Goal: Download file/media

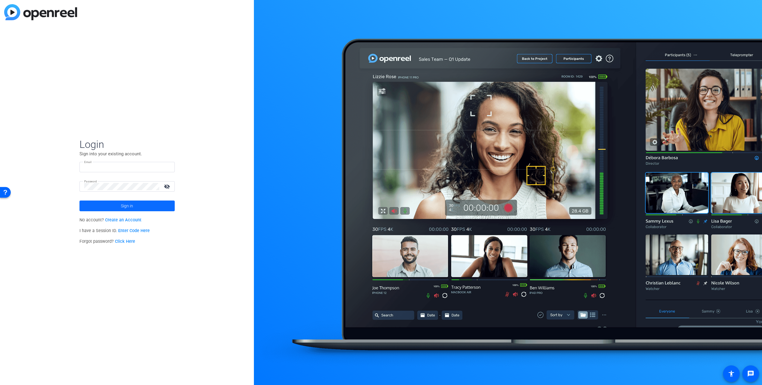
type input "[PERSON_NAME][EMAIL_ADDRESS][PERSON_NAME][DOMAIN_NAME]"
click at [138, 206] on span at bounding box center [127, 206] width 95 height 14
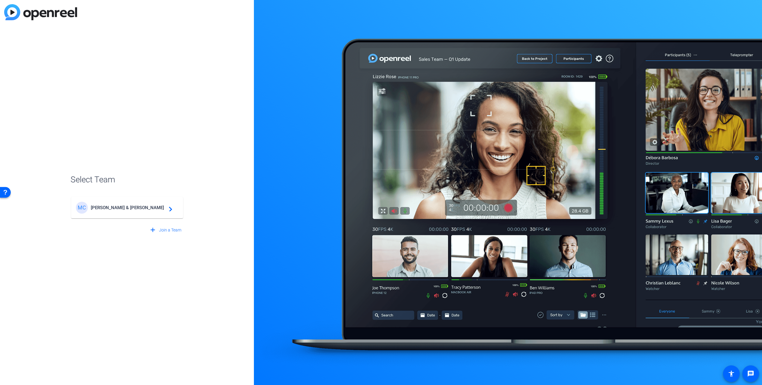
click at [112, 211] on div "[PERSON_NAME] & [PERSON_NAME] navigate_next" at bounding box center [127, 208] width 102 height 12
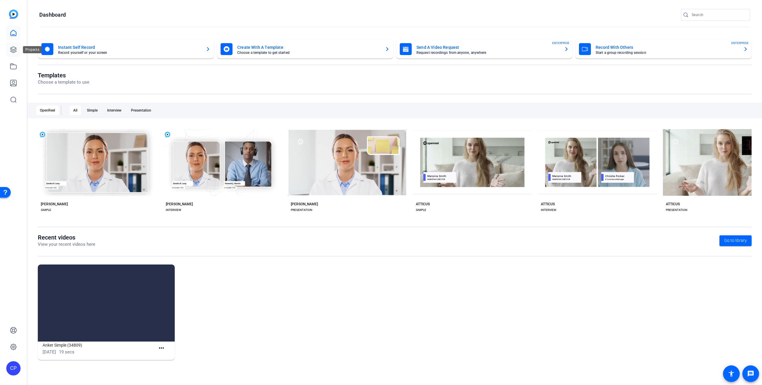
click at [14, 47] on icon at bounding box center [13, 50] width 6 height 6
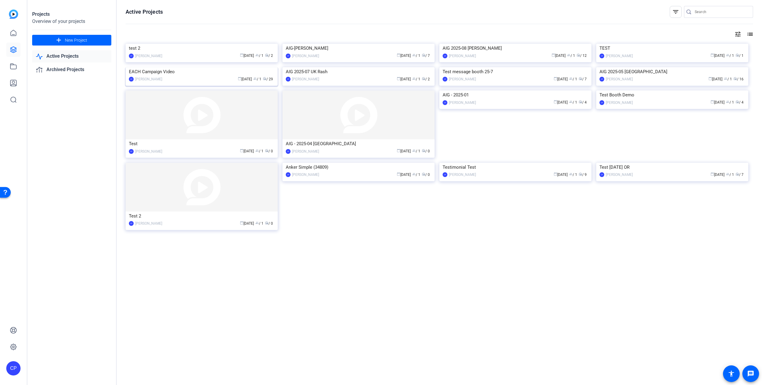
click at [215, 67] on img at bounding box center [202, 67] width 152 height 0
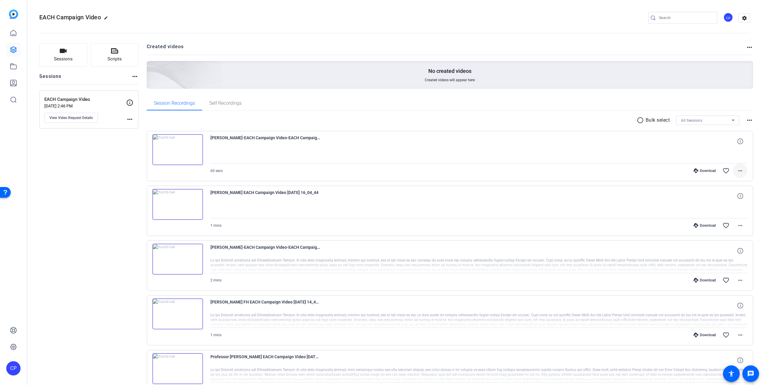
click at [739, 172] on mat-icon "more_horiz" at bounding box center [740, 170] width 7 height 7
click at [727, 197] on span "Download MP4" at bounding box center [725, 198] width 36 height 7
